Goal: Navigation & Orientation: Find specific page/section

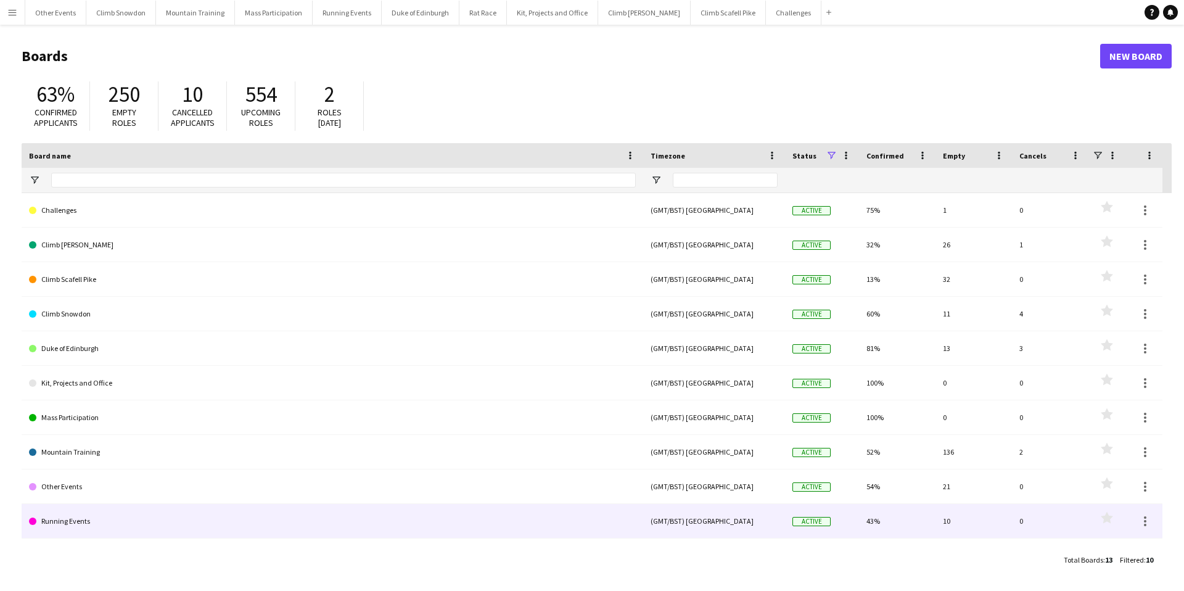
click at [59, 522] on link "Running Events" at bounding box center [332, 521] width 607 height 35
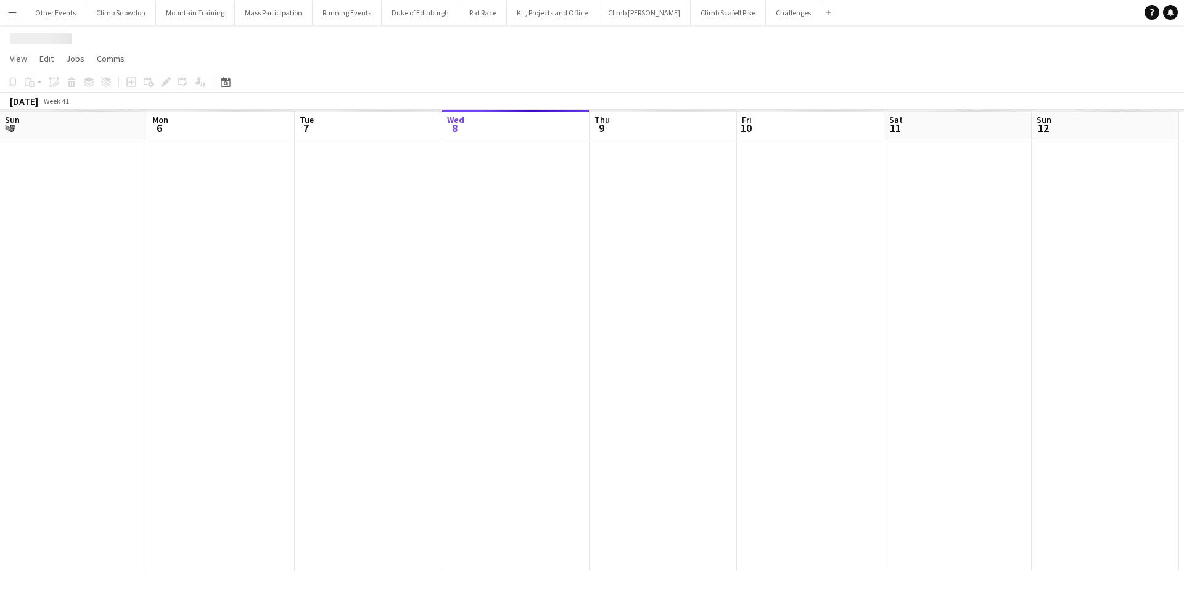
scroll to position [0, 295]
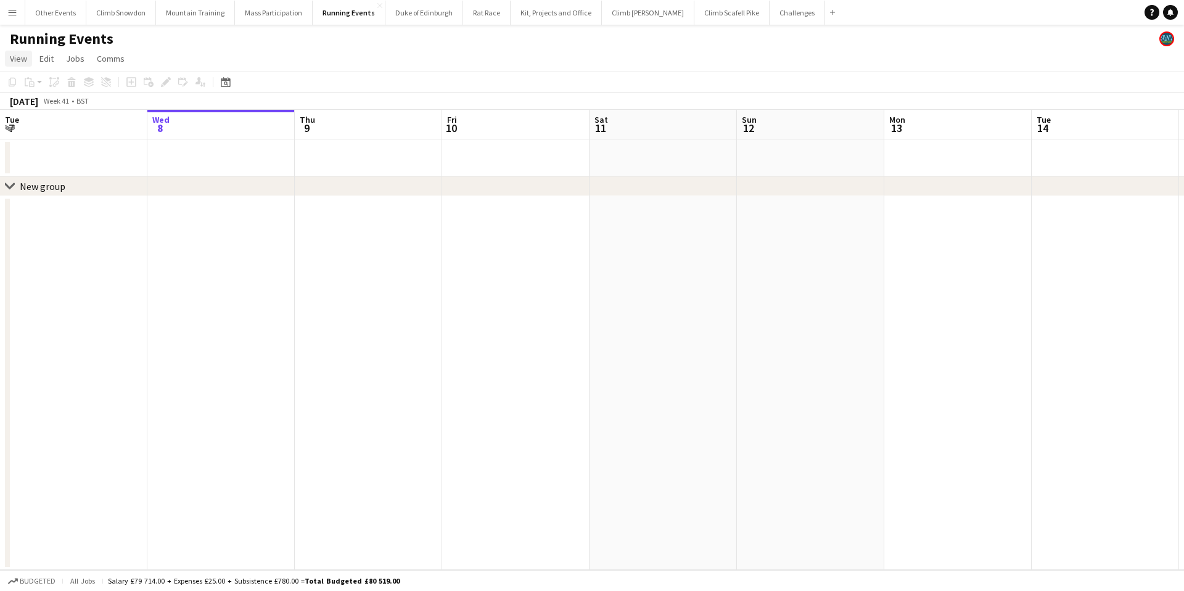
click at [18, 62] on span "View" at bounding box center [18, 58] width 17 height 11
click at [75, 56] on span "Jobs" at bounding box center [75, 58] width 19 height 11
click at [43, 59] on span "Edit" at bounding box center [46, 58] width 14 height 11
click at [18, 57] on span "View" at bounding box center [18, 58] width 17 height 11
click at [12, 19] on button "Menu" at bounding box center [12, 12] width 25 height 25
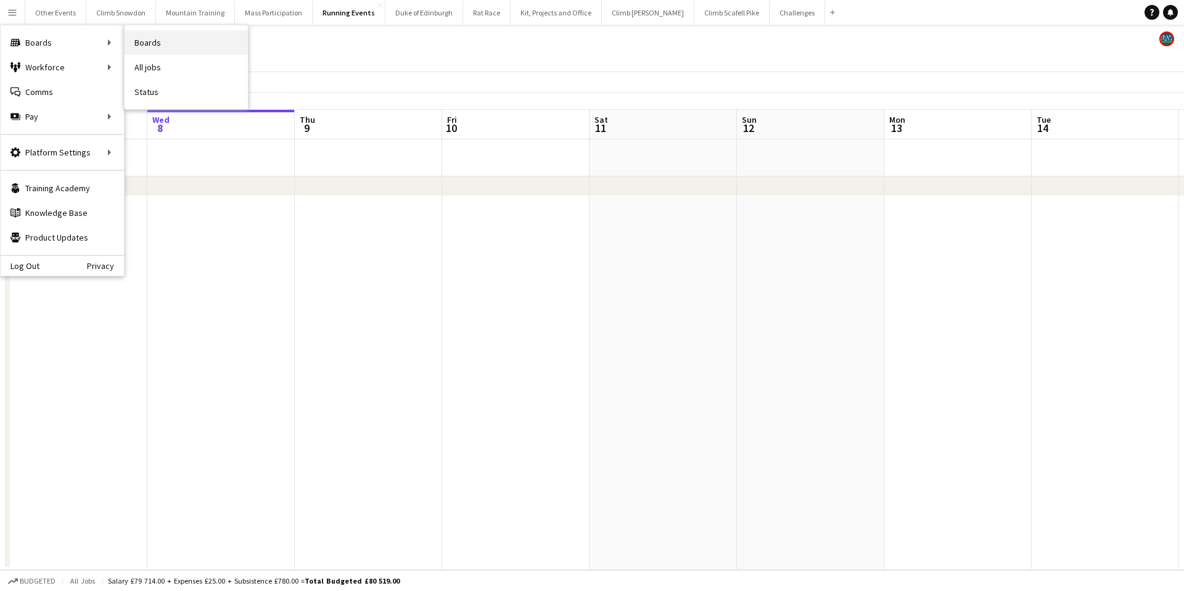
click at [145, 42] on link "Boards" at bounding box center [186, 42] width 123 height 25
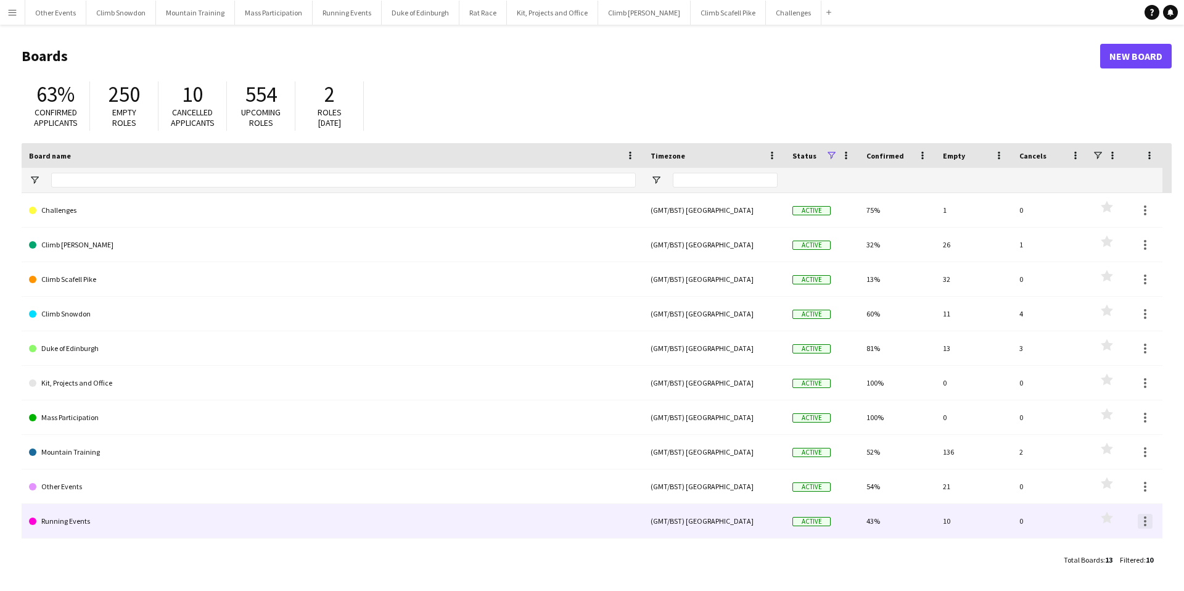
click at [1146, 522] on div at bounding box center [1145, 521] width 15 height 15
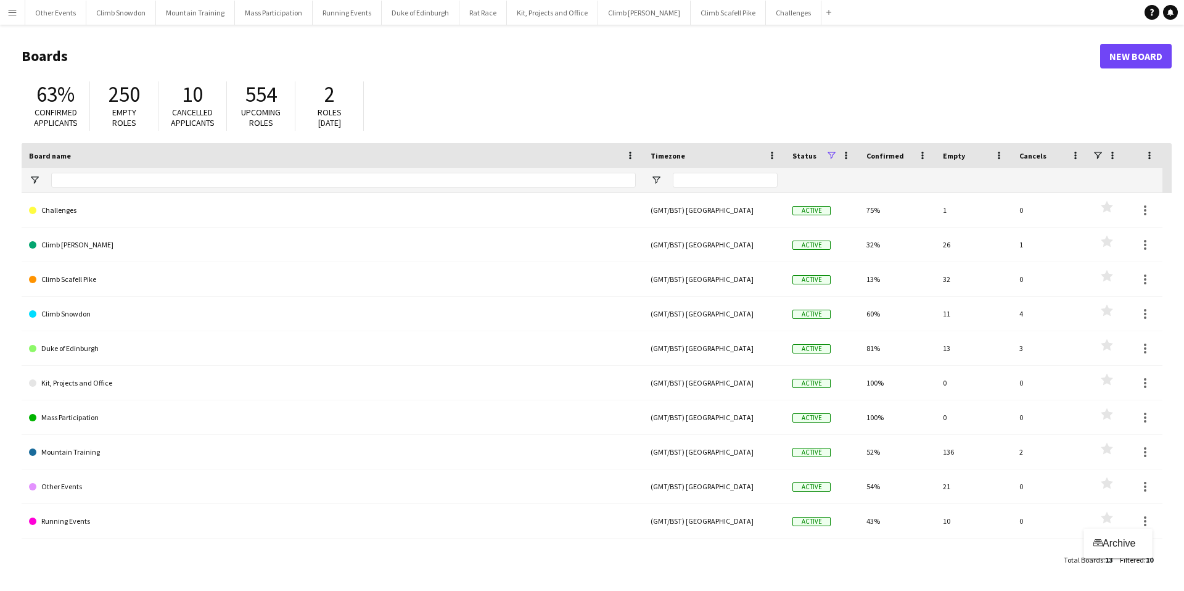
click at [986, 520] on div at bounding box center [592, 295] width 1184 height 591
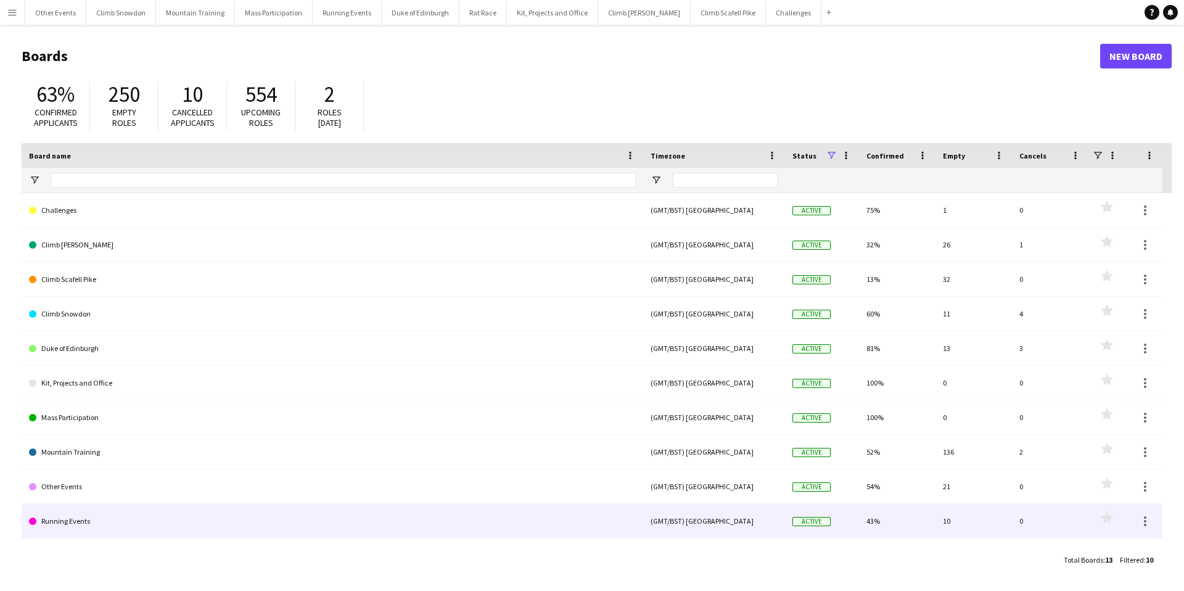
click at [61, 522] on link "Running Events" at bounding box center [332, 521] width 607 height 35
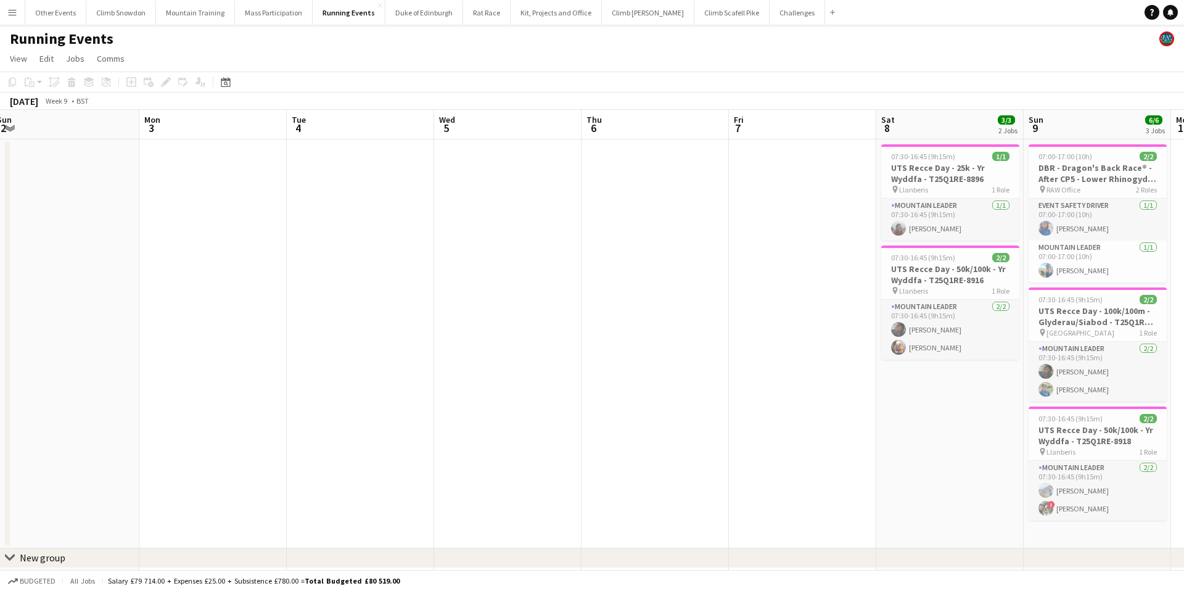
scroll to position [0, 299]
